Goal: Check status: Check status

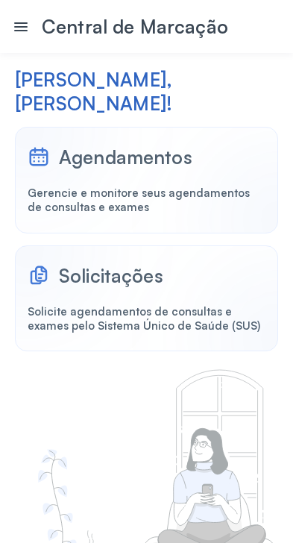
click at [120, 233] on div "Agendamentos Gerencie e monitore seus agendamentos de consultas e exames" at bounding box center [146, 180] width 263 height 107
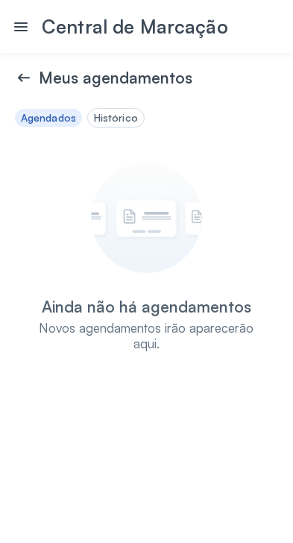
click at [128, 125] on div "Histórico" at bounding box center [116, 118] width 44 height 13
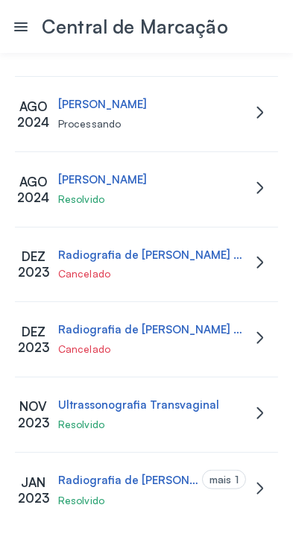
scroll to position [893, 0]
click at [16, 27] on icon at bounding box center [20, 26] width 13 height 9
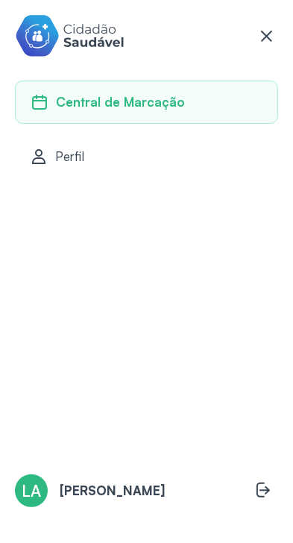
click at [263, 43] on icon at bounding box center [266, 36] width 18 height 18
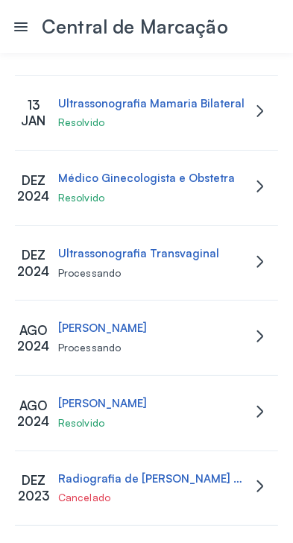
scroll to position [0, 0]
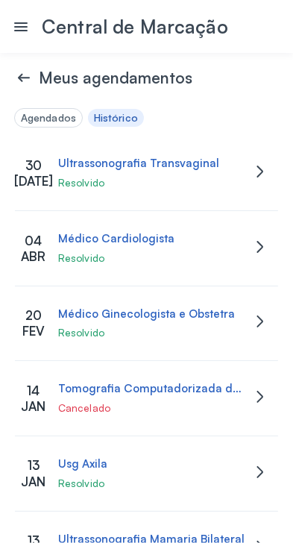
click at [67, 125] on div "Agendados" at bounding box center [48, 118] width 55 height 13
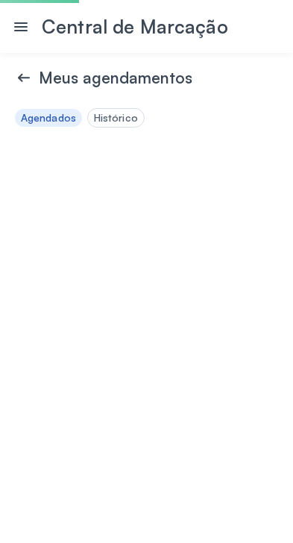
click at [31, 87] on icon at bounding box center [24, 78] width 18 height 18
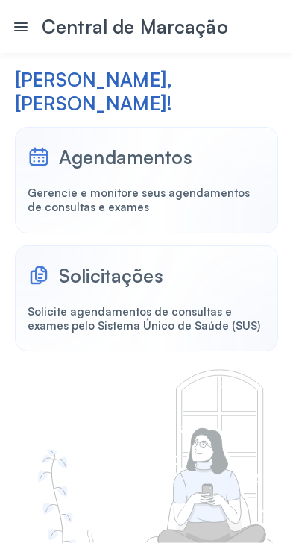
click at [139, 287] on div "Solicitações" at bounding box center [111, 275] width 104 height 23
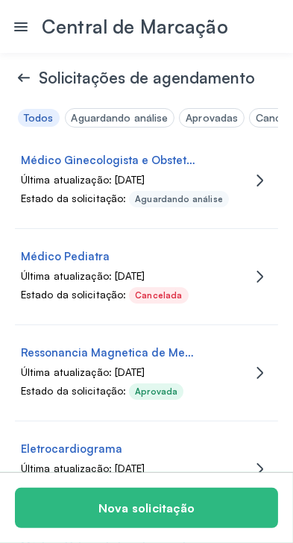
click at [218, 186] on div "Última atualização: [DATE]" at bounding box center [133, 180] width 224 height 13
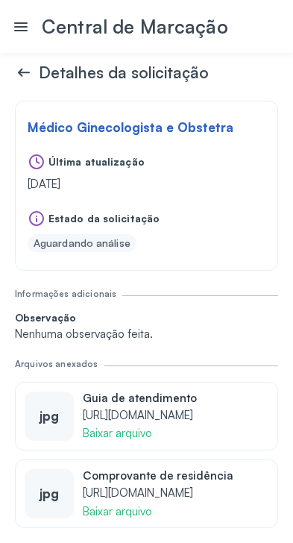
scroll to position [142, 0]
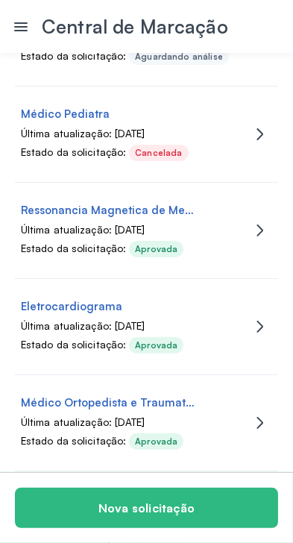
click at [246, 257] on div "Ressonancia Magnetica de Membro Inferior (Unilateral) Última atualização: [DATE…" at bounding box center [133, 231] width 236 height 54
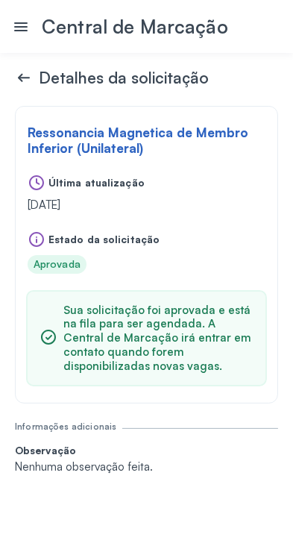
scroll to position [64, 0]
click at [117, 355] on span "Sua solicitação foi aprovada e está na fila para ser agendada. A Central de Mar…" at bounding box center [158, 339] width 190 height 70
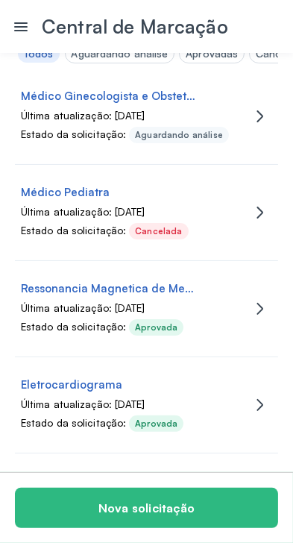
click at [222, 140] on div "Aguardando análise" at bounding box center [179, 135] width 88 height 10
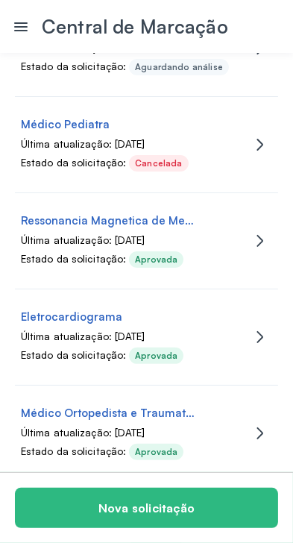
scroll to position [137, 0]
